Goal: Task Accomplishment & Management: Manage account settings

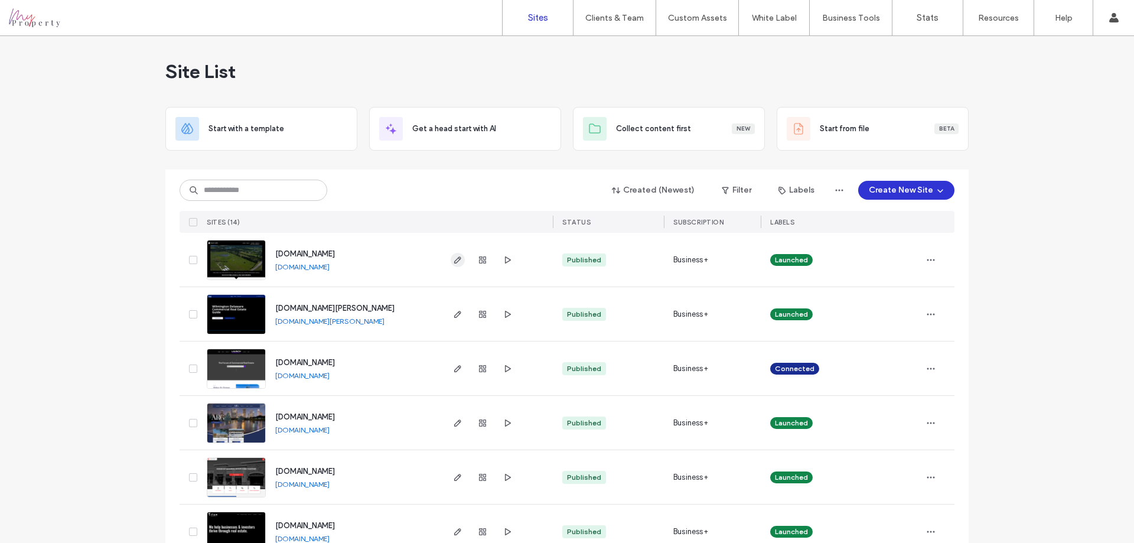
click at [454, 259] on icon "button" at bounding box center [457, 259] width 9 height 9
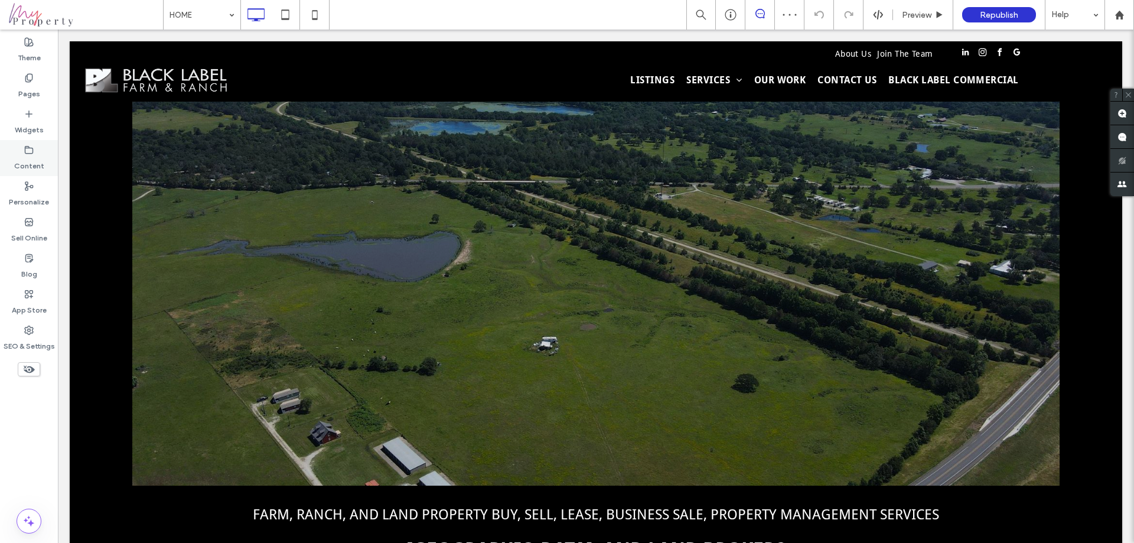
click at [29, 153] on use at bounding box center [29, 149] width 8 height 7
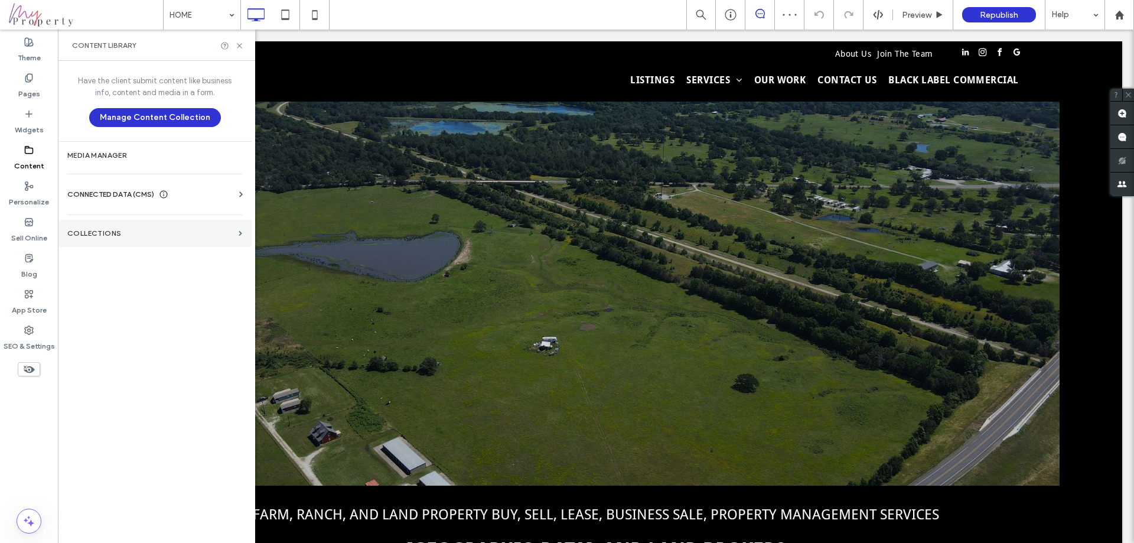
click at [110, 227] on section "Collections" at bounding box center [155, 233] width 194 height 27
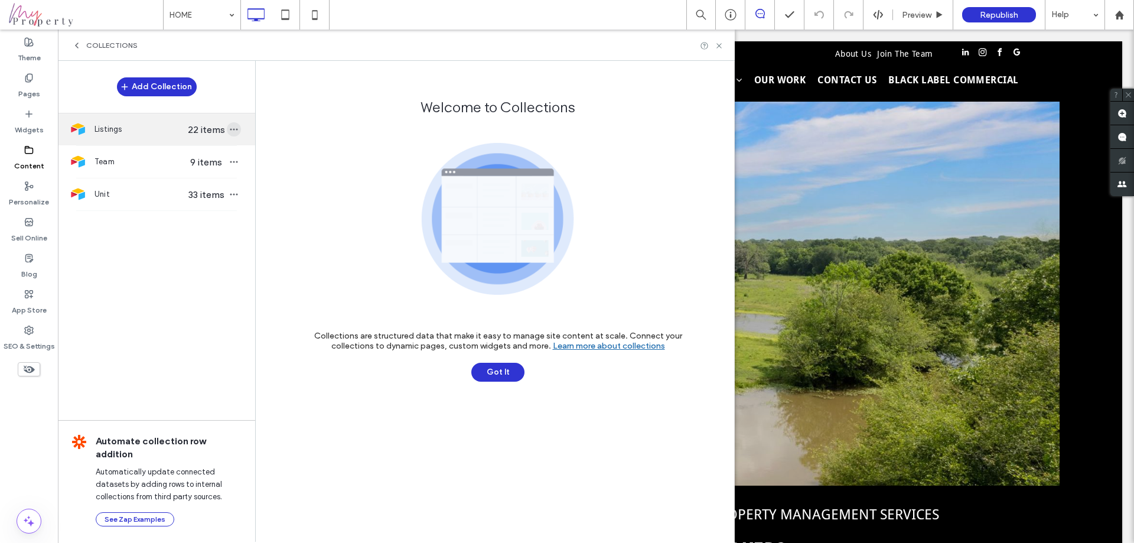
click at [240, 127] on span "button" at bounding box center [234, 129] width 14 height 14
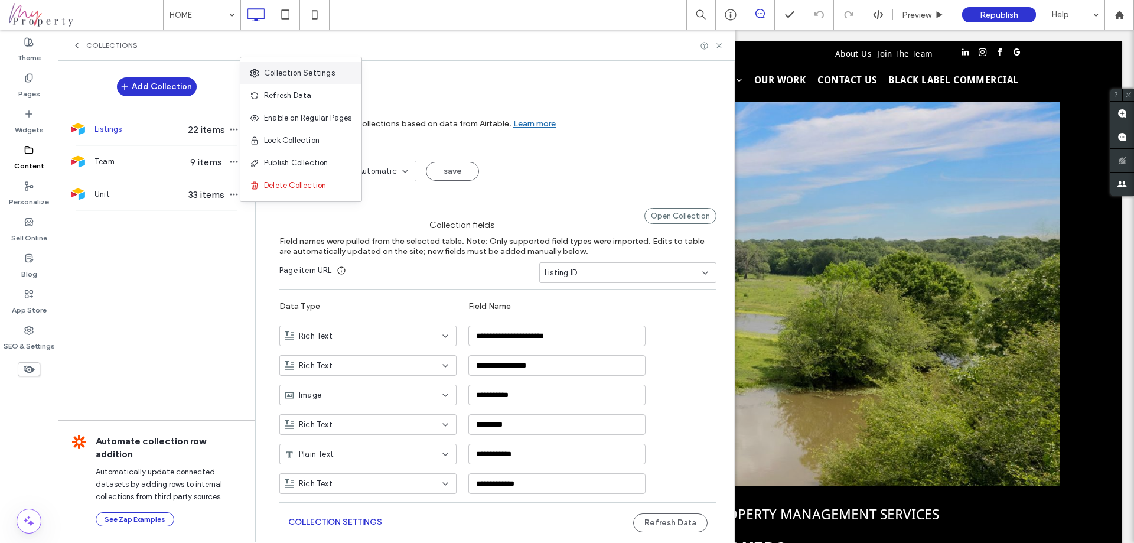
click at [314, 74] on span "Collection Settings" at bounding box center [299, 73] width 71 height 12
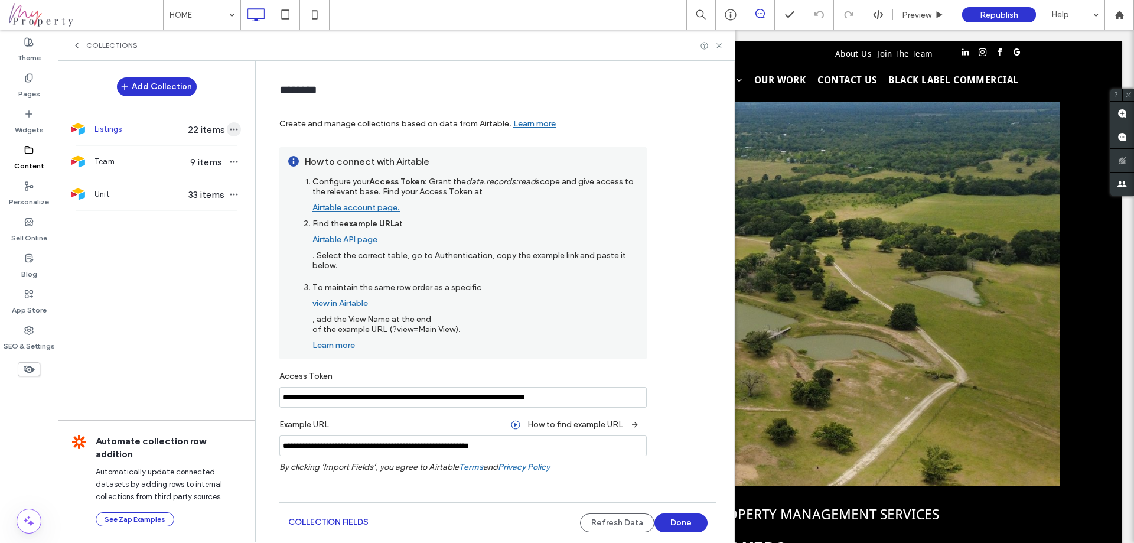
click at [234, 127] on icon "button" at bounding box center [233, 129] width 9 height 9
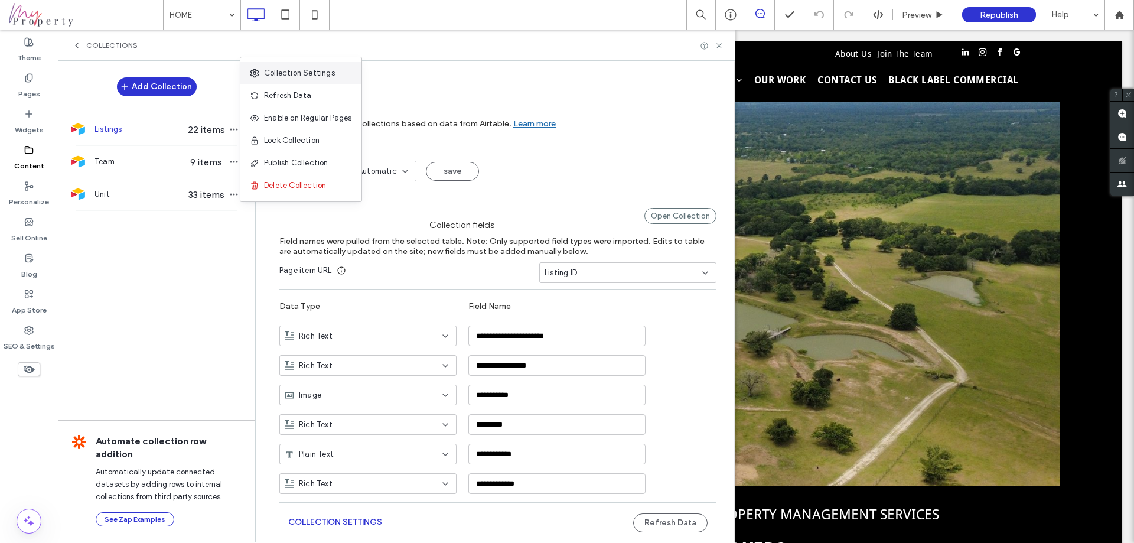
click at [305, 74] on span "Collection Settings" at bounding box center [299, 73] width 71 height 12
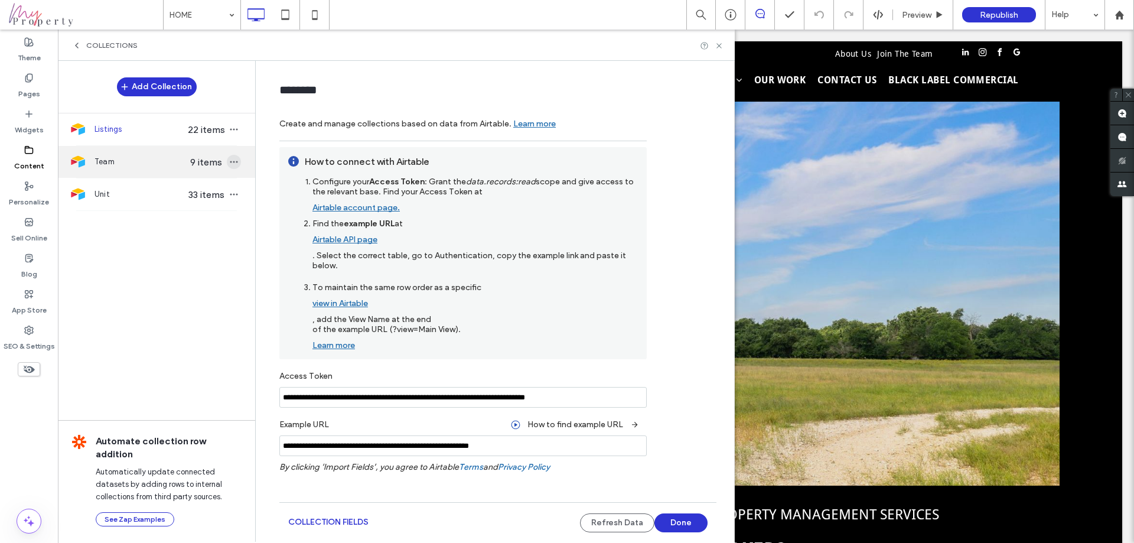
click at [240, 162] on span "button" at bounding box center [234, 162] width 14 height 14
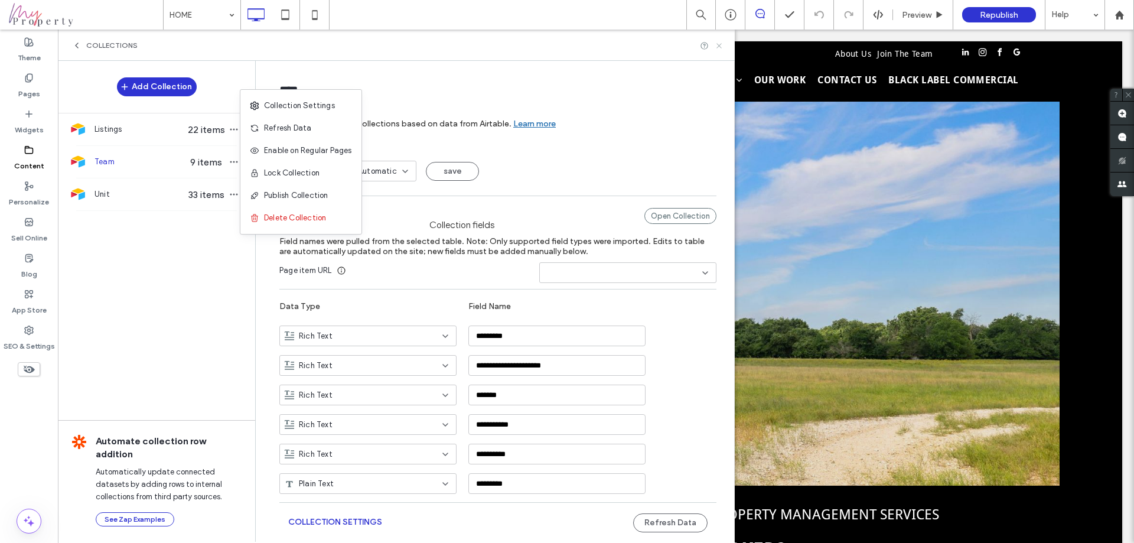
click at [719, 45] on use at bounding box center [718, 45] width 5 height 5
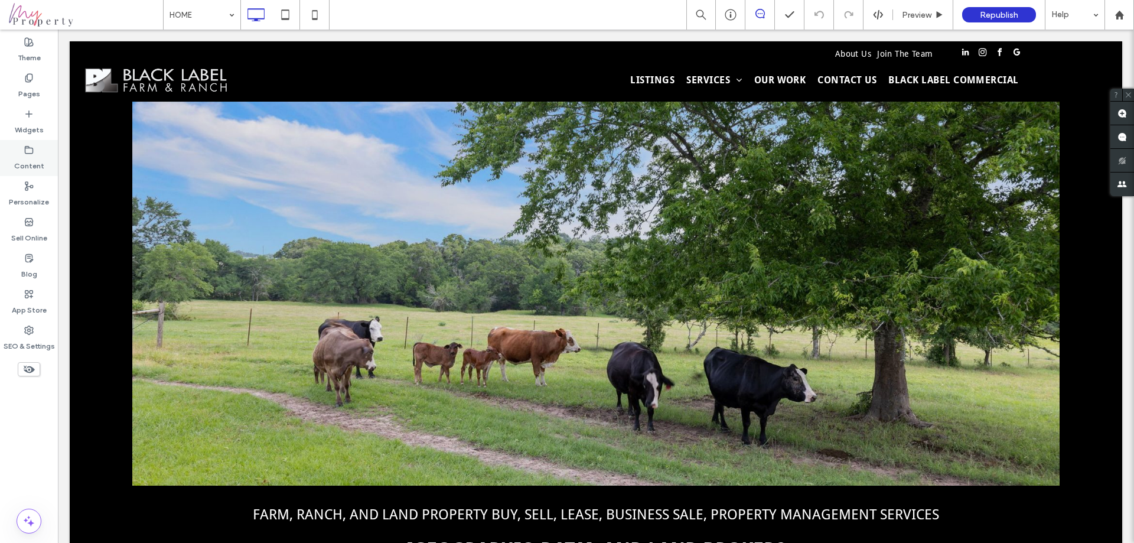
click at [40, 148] on div "Content" at bounding box center [29, 158] width 58 height 36
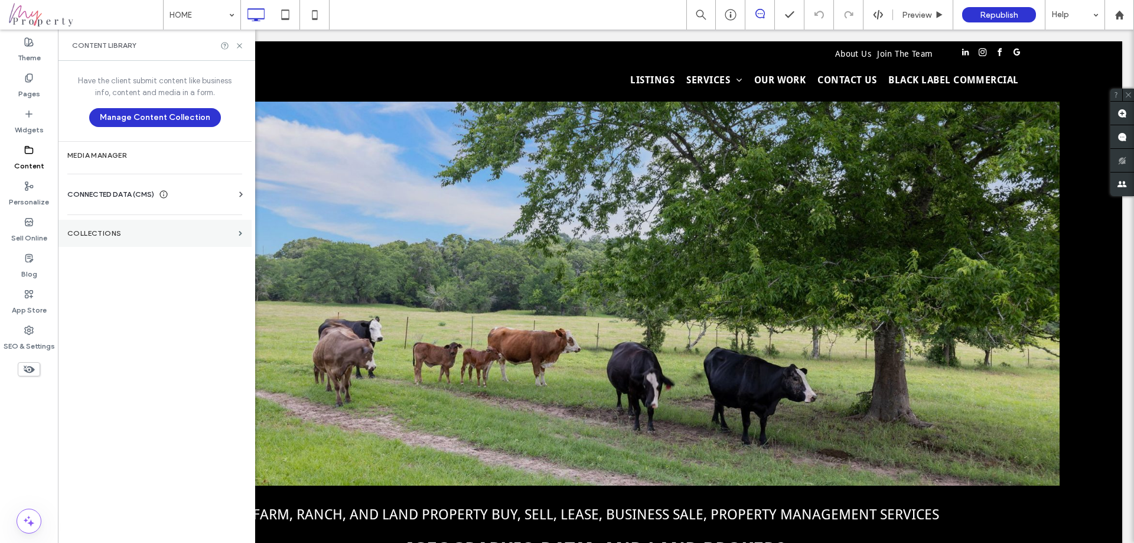
click at [148, 237] on section "Collections" at bounding box center [155, 233] width 194 height 27
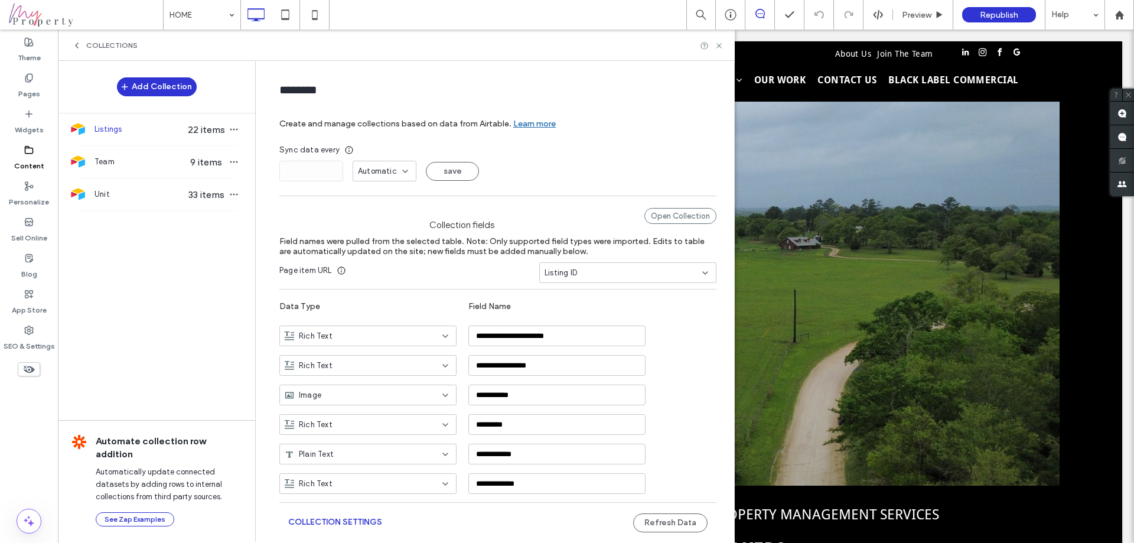
click at [411, 172] on div "* Automatic save" at bounding box center [497, 171] width 437 height 21
click at [401, 172] on icon at bounding box center [404, 171] width 9 height 9
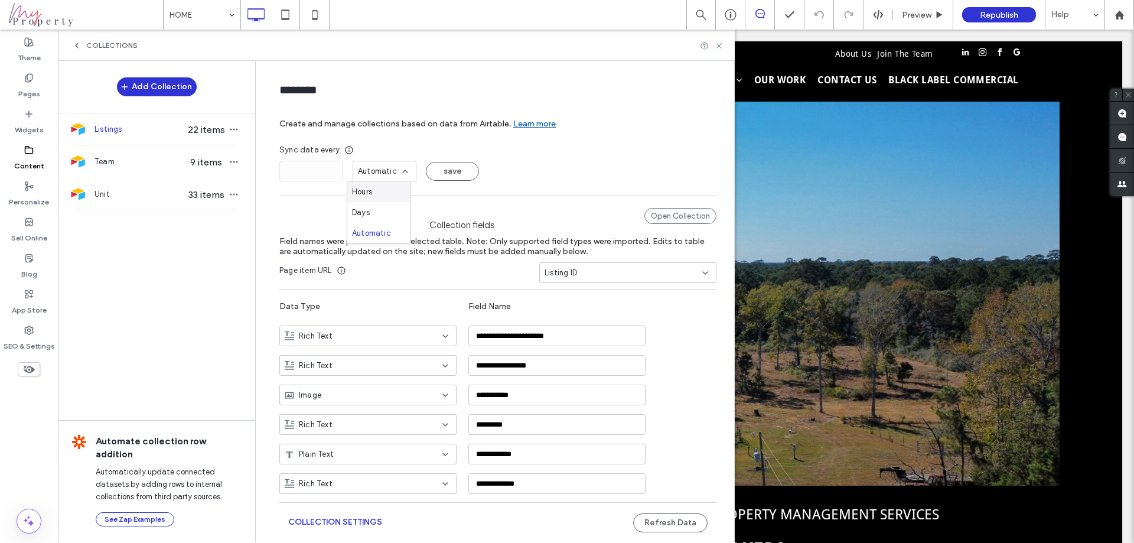
click at [371, 191] on span "Hours" at bounding box center [362, 192] width 20 height 12
click at [284, 169] on input "*" at bounding box center [311, 171] width 64 height 21
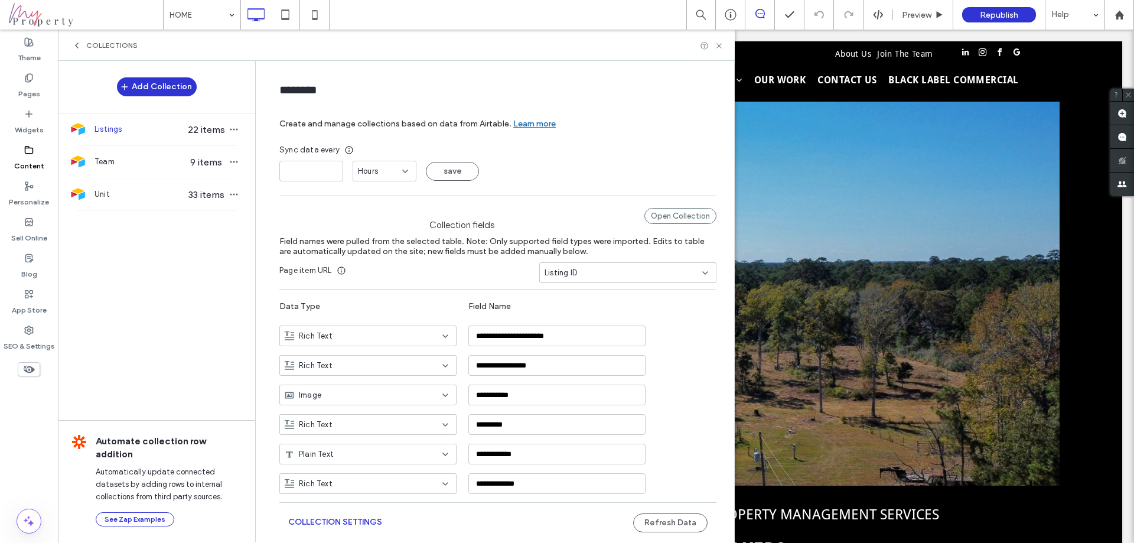
click at [400, 172] on icon at bounding box center [404, 171] width 9 height 9
click at [360, 233] on span "Automatic" at bounding box center [371, 233] width 39 height 12
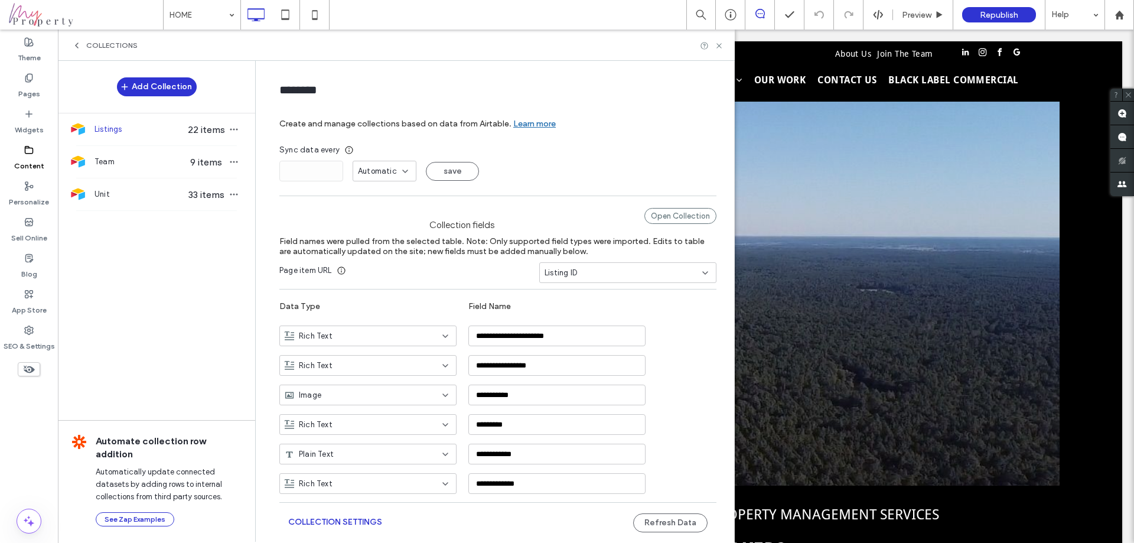
click at [586, 151] on div "Sync data every" at bounding box center [497, 150] width 437 height 12
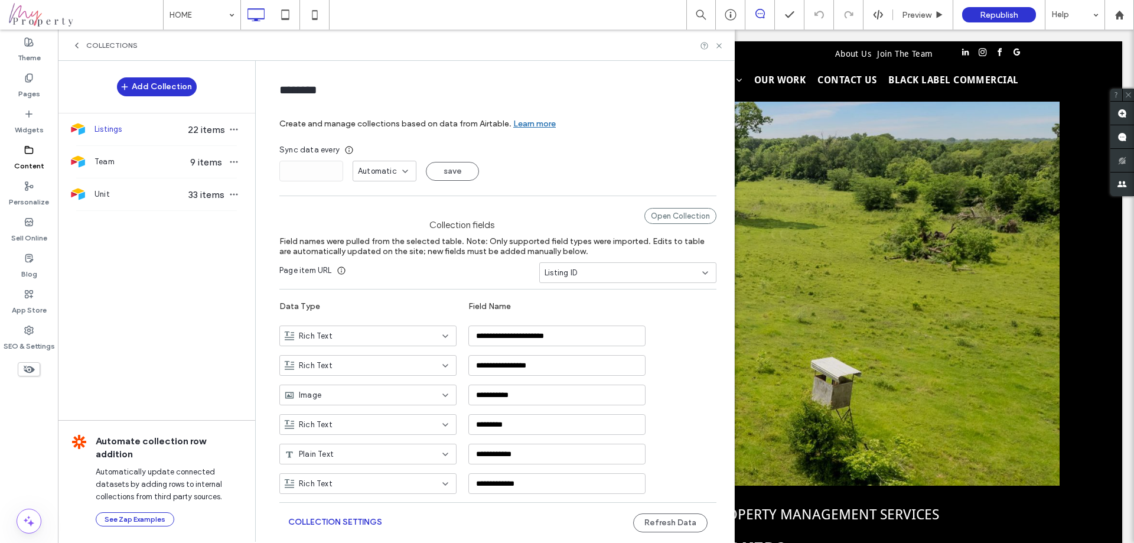
click at [404, 172] on div "Automatic" at bounding box center [385, 171] width 64 height 21
click at [370, 193] on span "Hours" at bounding box center [362, 192] width 20 height 12
click at [279, 172] on input "*" at bounding box center [311, 171] width 64 height 21
click at [289, 171] on input "*" at bounding box center [311, 171] width 64 height 21
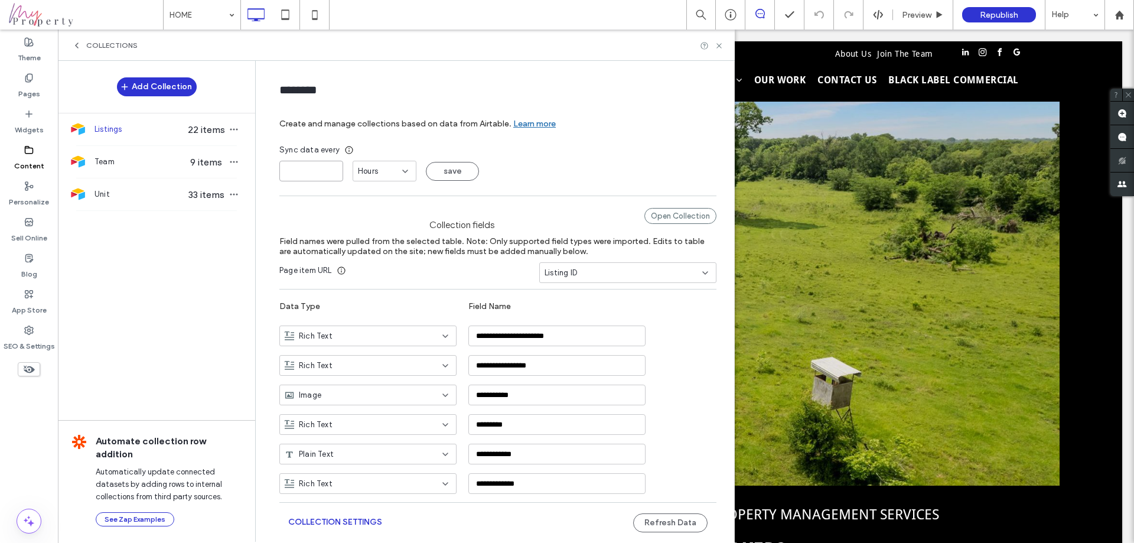
click at [289, 171] on input "*" at bounding box center [311, 171] width 64 height 21
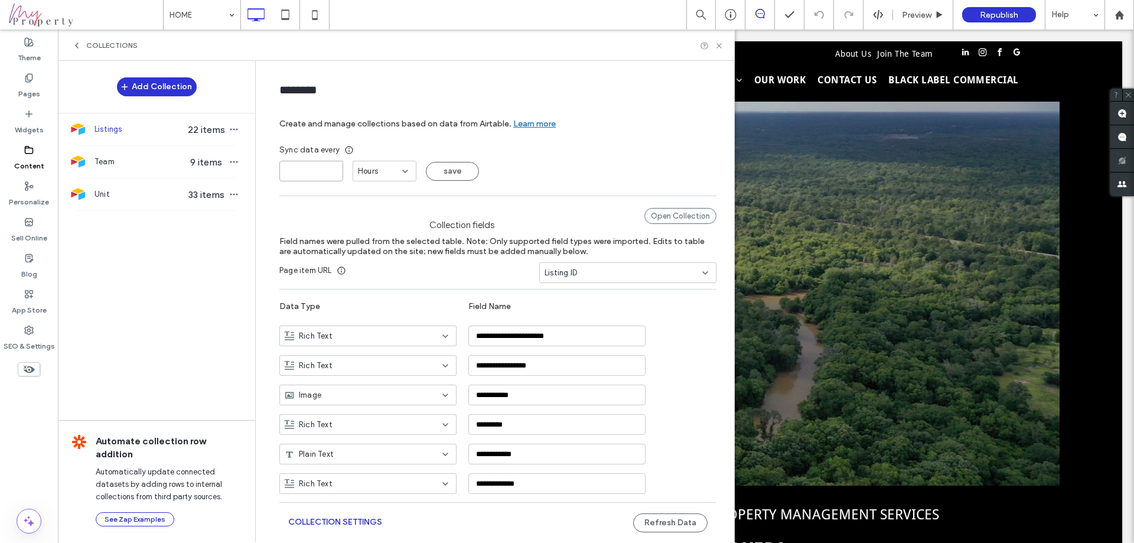
type input "*"
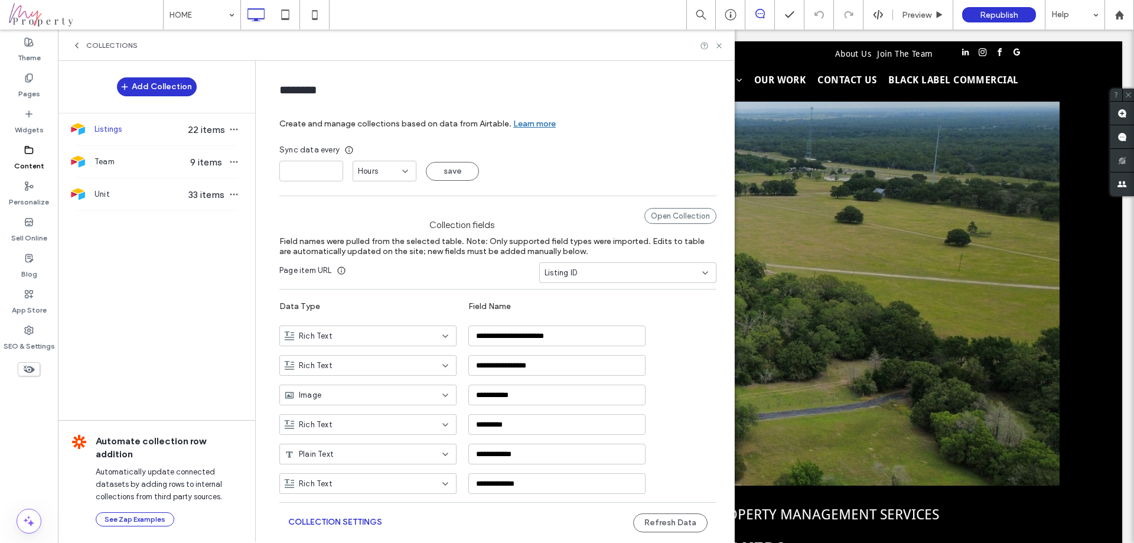
click at [400, 170] on icon at bounding box center [404, 171] width 9 height 9
click at [365, 236] on span "Automatic" at bounding box center [371, 233] width 39 height 12
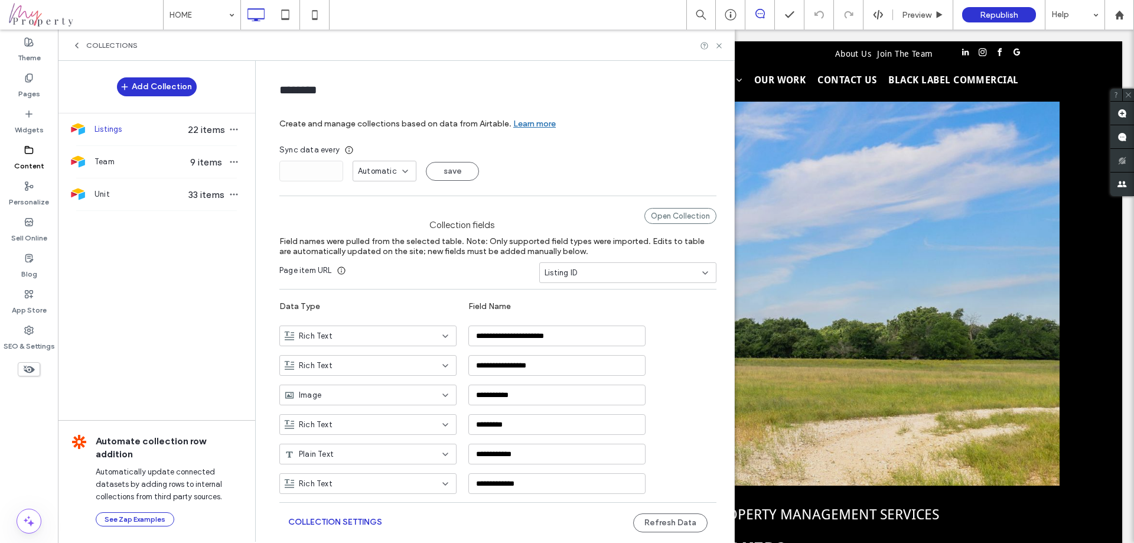
click at [373, 223] on label "Collection fields" at bounding box center [461, 219] width 365 height 22
click at [460, 171] on button "save" at bounding box center [452, 171] width 53 height 19
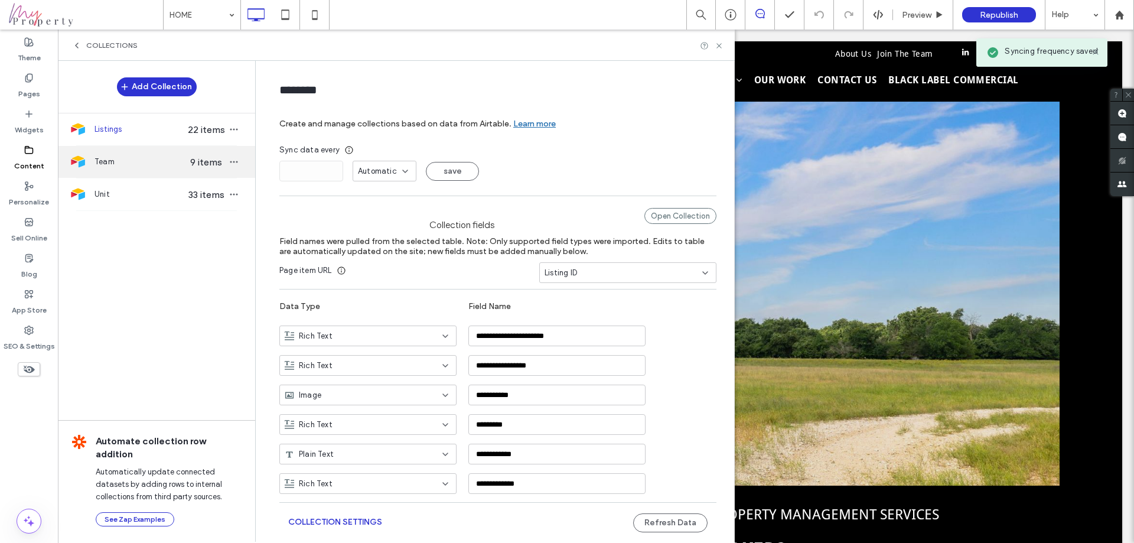
click at [168, 159] on span "Team" at bounding box center [139, 162] width 91 height 12
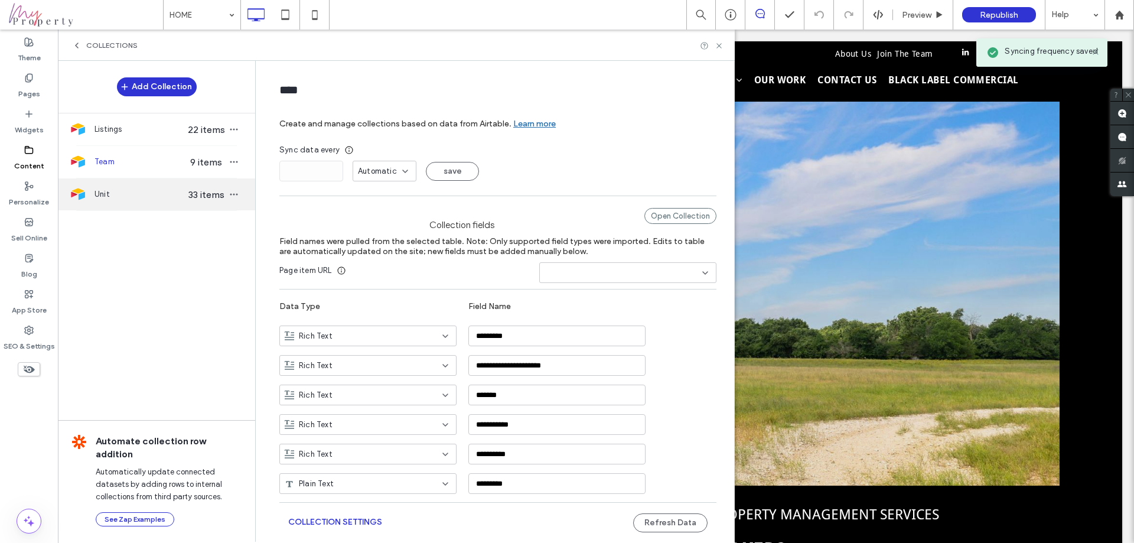
click at [152, 187] on div "Unit 33 items" at bounding box center [156, 194] width 197 height 32
type input "****"
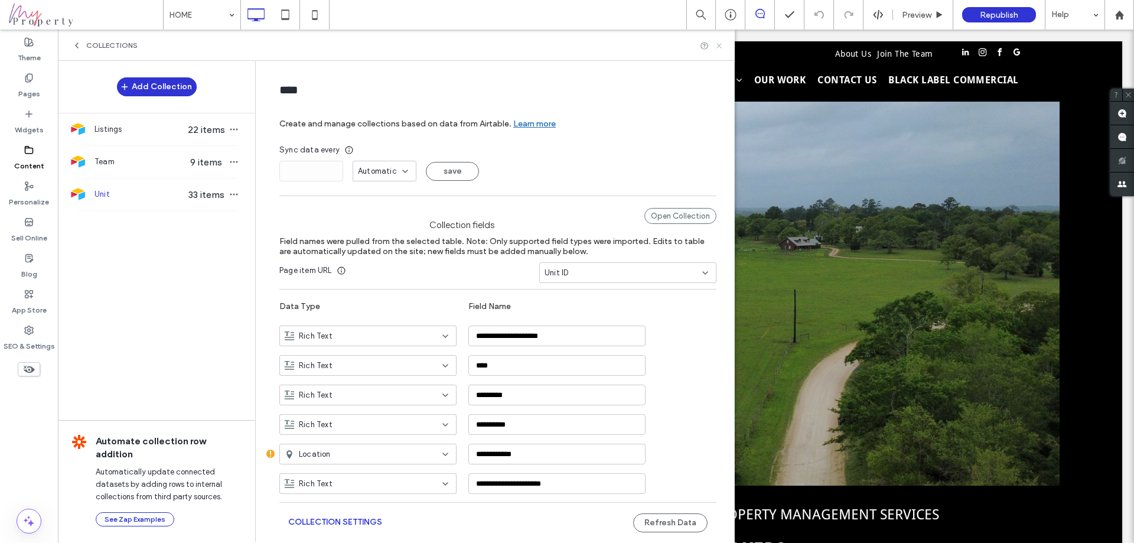
click at [721, 47] on icon at bounding box center [718, 45] width 9 height 9
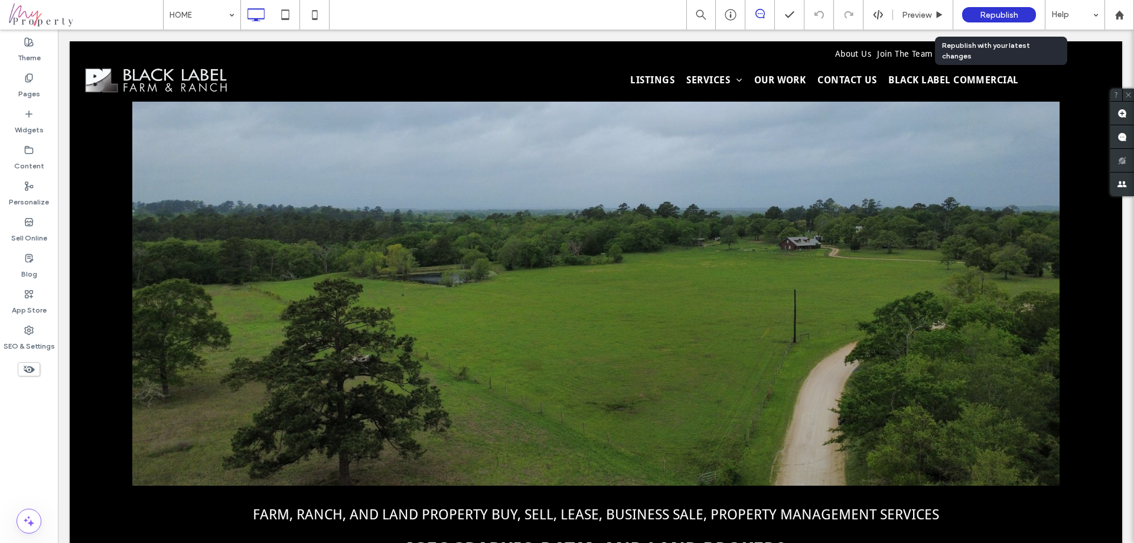
click at [988, 18] on span "Republish" at bounding box center [999, 15] width 38 height 10
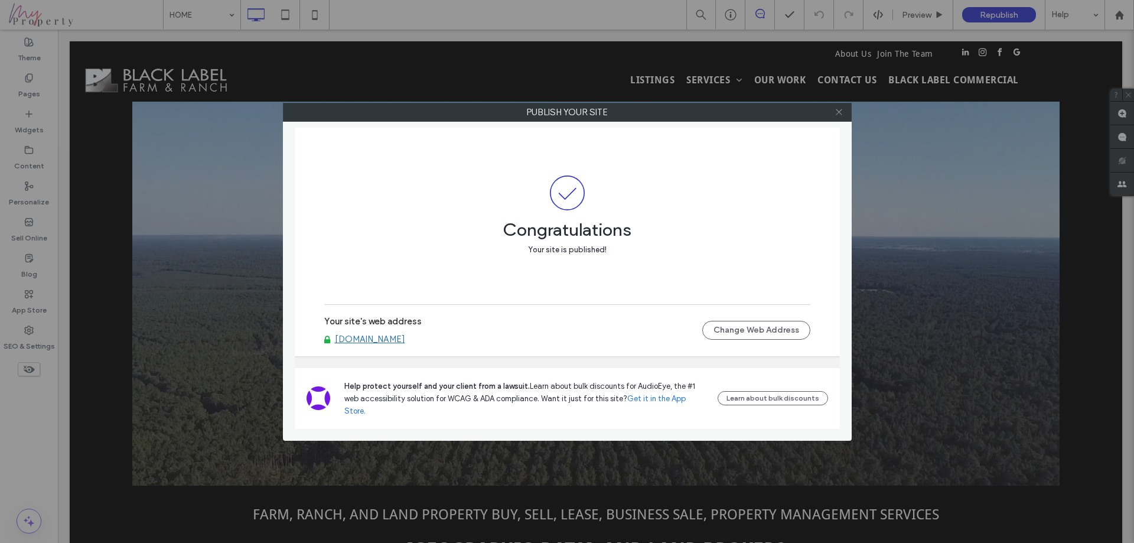
click at [837, 112] on icon at bounding box center [838, 111] width 9 height 9
